Goal: Task Accomplishment & Management: Use online tool/utility

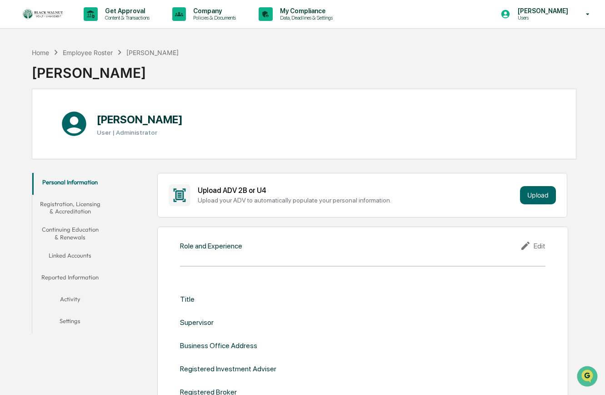
click at [43, 17] on img at bounding box center [44, 14] width 44 height 12
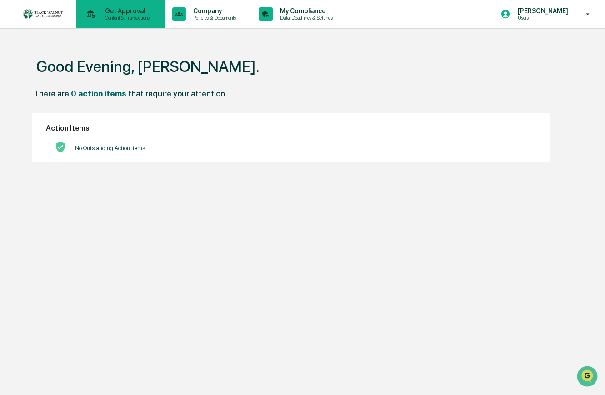
click at [128, 12] on p "Get Approval" at bounding box center [126, 10] width 56 height 7
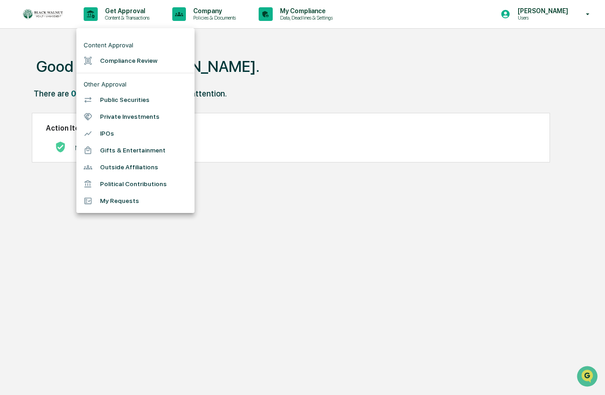
click at [130, 58] on li "Compliance Review" at bounding box center [135, 60] width 118 height 17
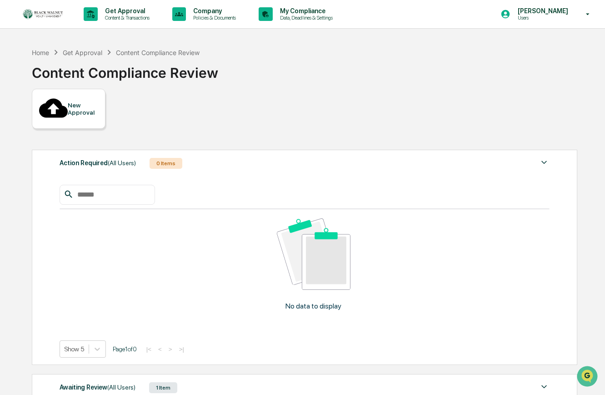
click at [93, 381] on div "Awaiting Review (All Users)" at bounding box center [98, 387] width 76 height 12
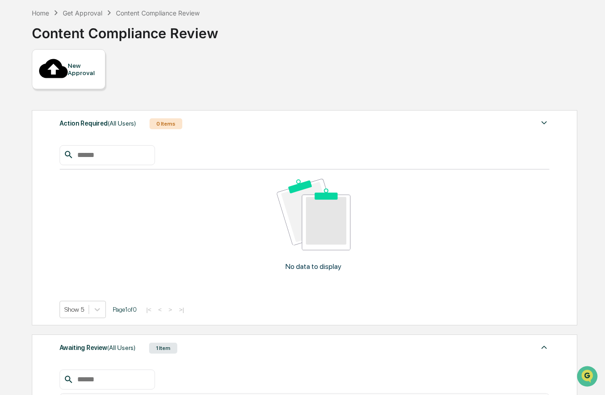
scroll to position [49, 0]
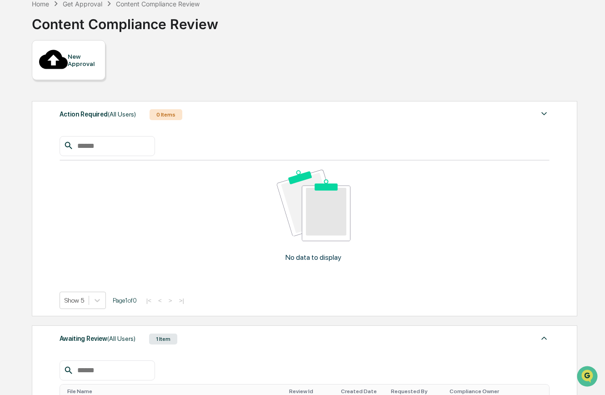
drag, startPoint x: 523, startPoint y: 212, endPoint x: 519, endPoint y: 215, distance: 4.8
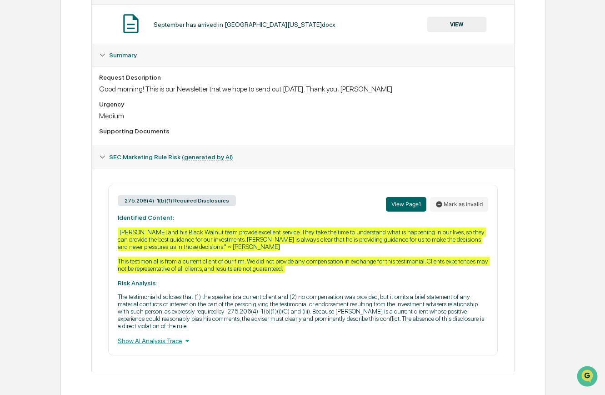
scroll to position [197, 0]
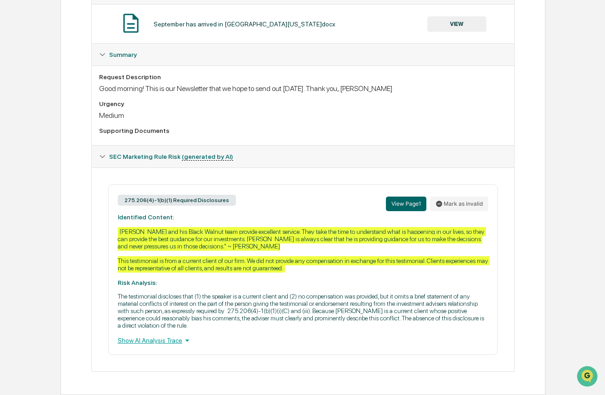
click at [103, 155] on icon at bounding box center [102, 156] width 5 height 3
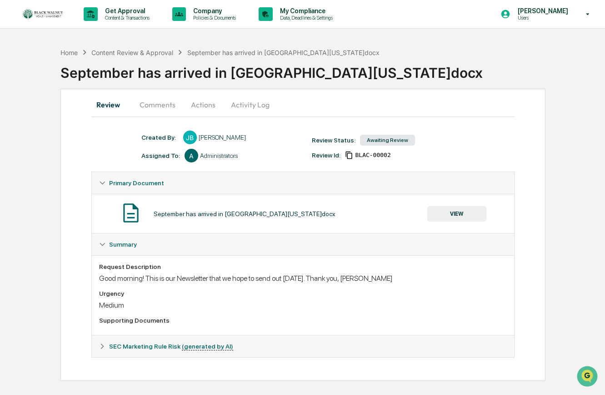
scroll to position [0, 0]
click at [467, 214] on button "VIEW" at bounding box center [456, 213] width 59 height 15
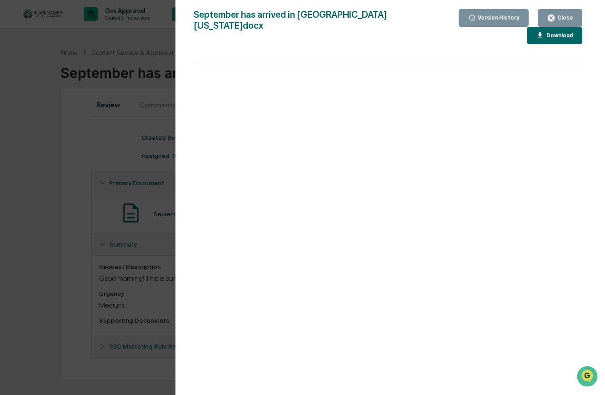
click at [145, 94] on div "Version History 09/18/2025, 02:16 PM Jodi Braund September has arrived in North…" at bounding box center [302, 197] width 605 height 395
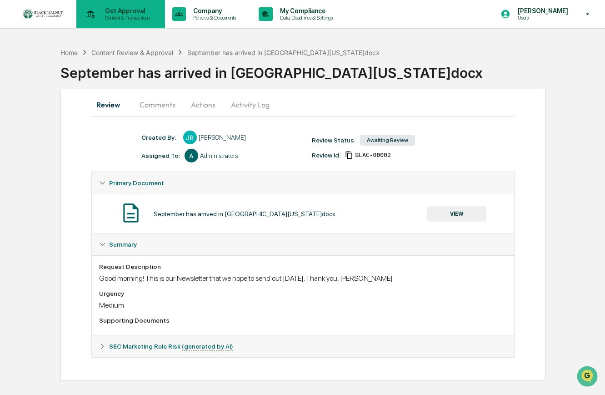
click at [125, 15] on p "Content & Transactions" at bounding box center [126, 18] width 56 height 6
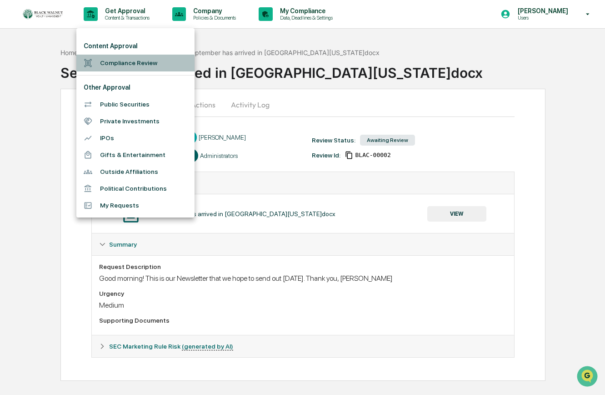
click at [121, 61] on li "Compliance Review" at bounding box center [135, 63] width 118 height 17
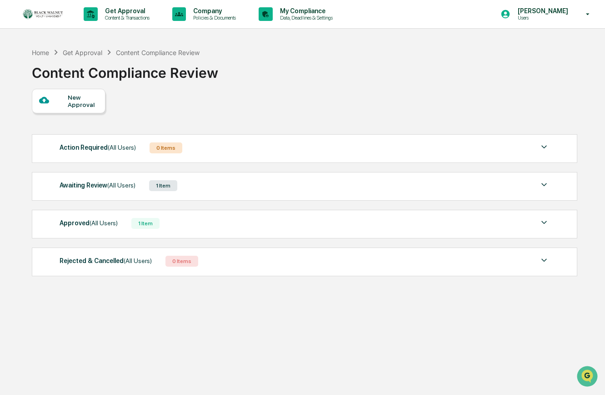
click at [544, 183] on img at bounding box center [544, 184] width 11 height 11
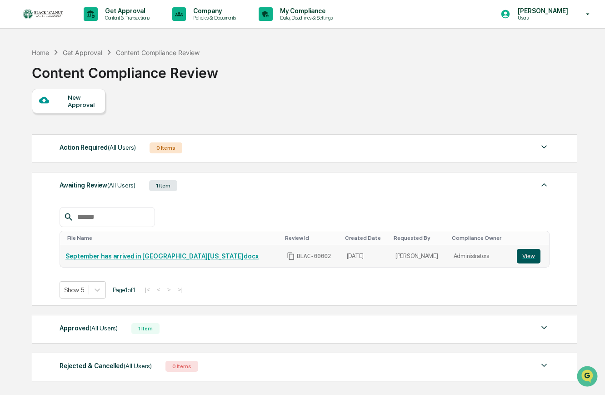
click at [521, 259] on button "View" at bounding box center [529, 256] width 24 height 15
